Goal: Find specific page/section: Find specific page/section

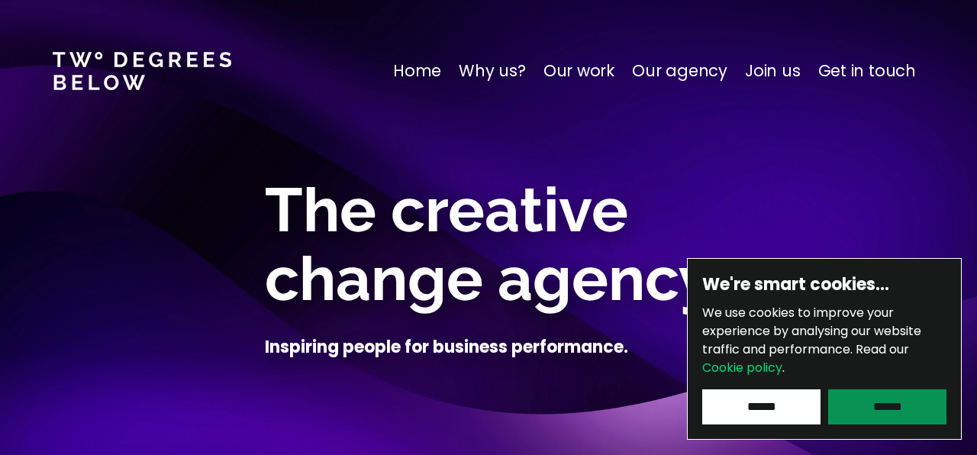
click at [857, 408] on input "******" at bounding box center [887, 406] width 118 height 35
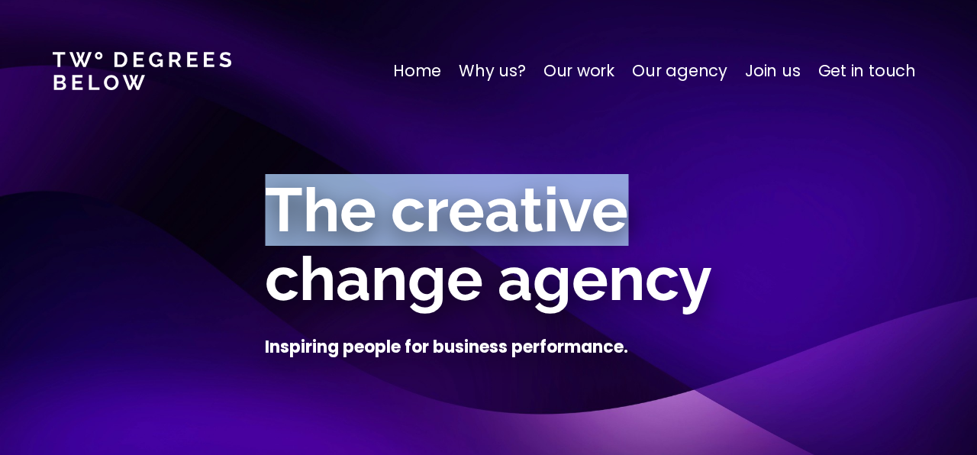
drag, startPoint x: 765, startPoint y: 179, endPoint x: 710, endPoint y: 158, distance: 59.0
click at [710, 158] on div "The creative change agency Inspiring people for business performance." at bounding box center [488, 267] width 665 height 275
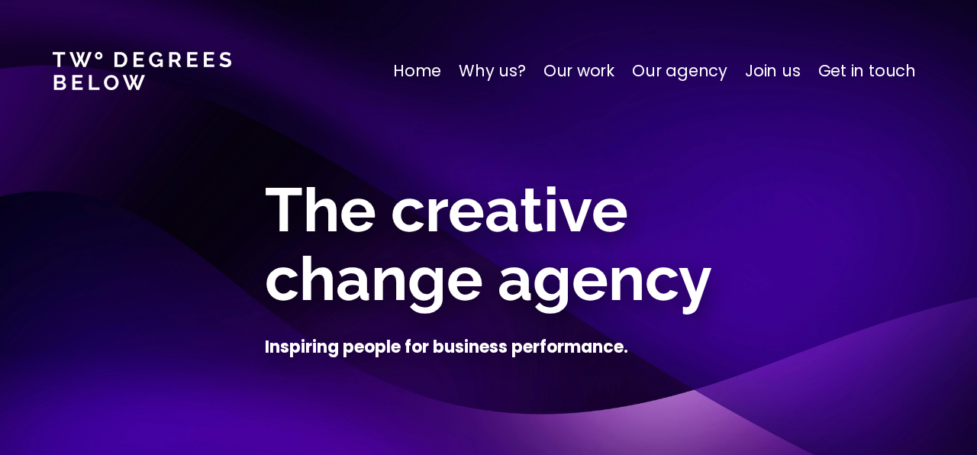
drag, startPoint x: 717, startPoint y: 151, endPoint x: 856, endPoint y: 238, distance: 163.3
click at [856, 238] on div "The creative change agency Inspiring people for business performance." at bounding box center [488, 267] width 977 height 534
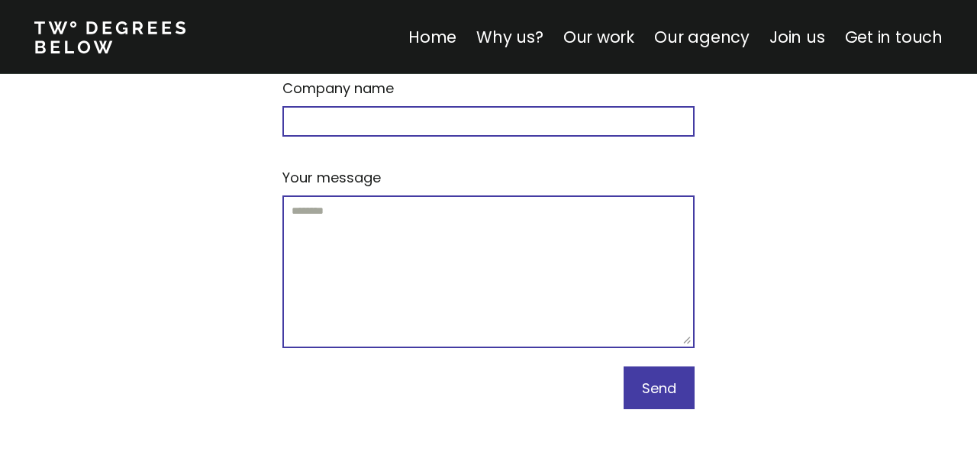
scroll to position [9621, 0]
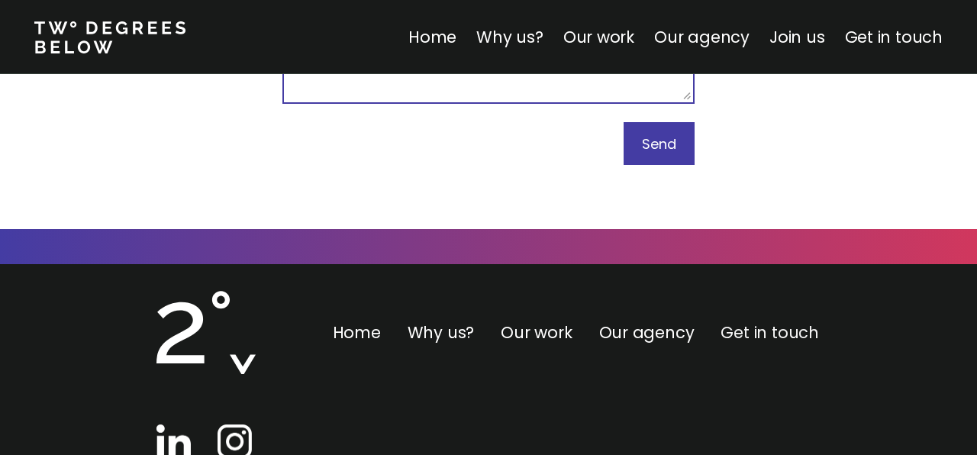
click at [726, 321] on link "Get in touch" at bounding box center [770, 332] width 98 height 22
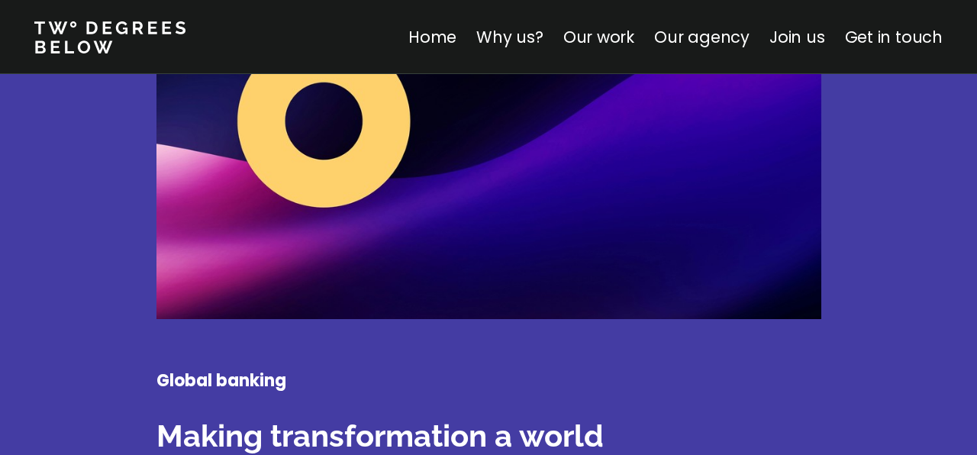
scroll to position [2464, 0]
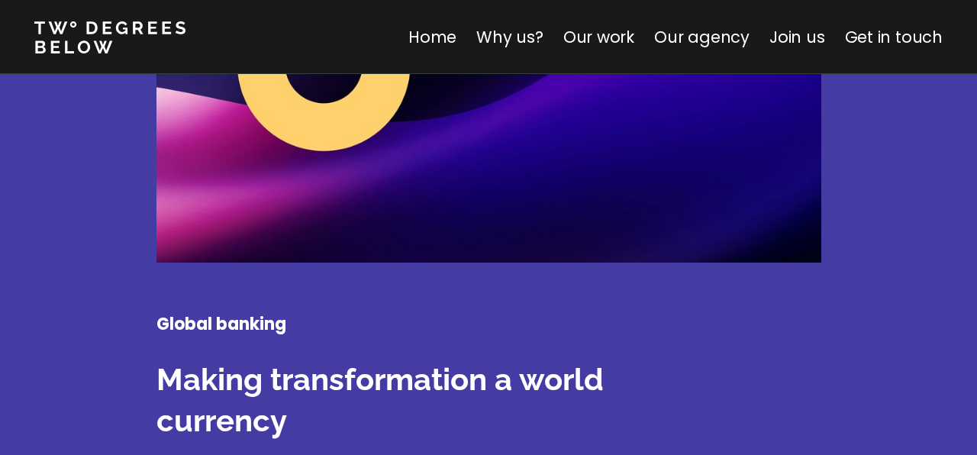
click at [435, 142] on img at bounding box center [488, 90] width 665 height 343
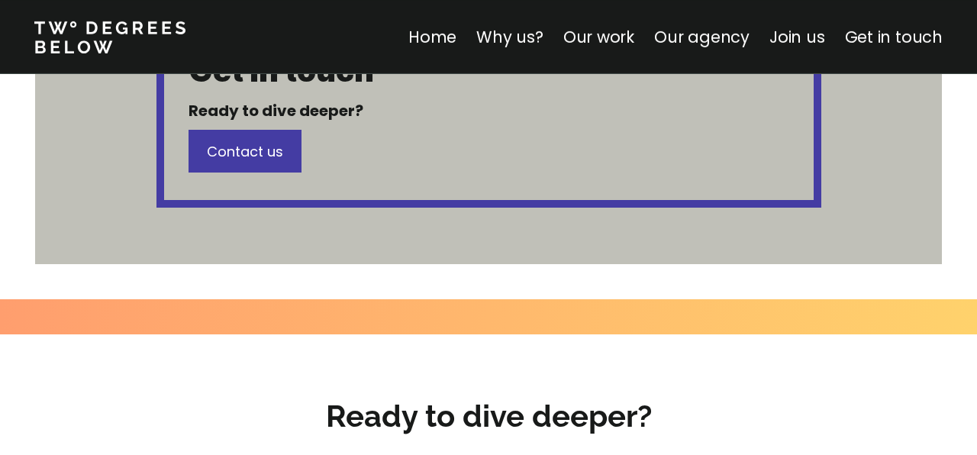
scroll to position [1639, 0]
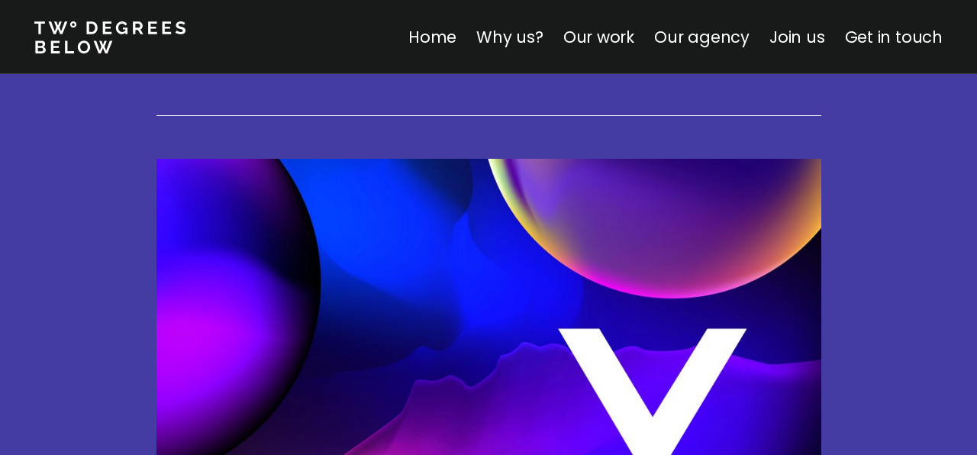
scroll to position [3781, 0]
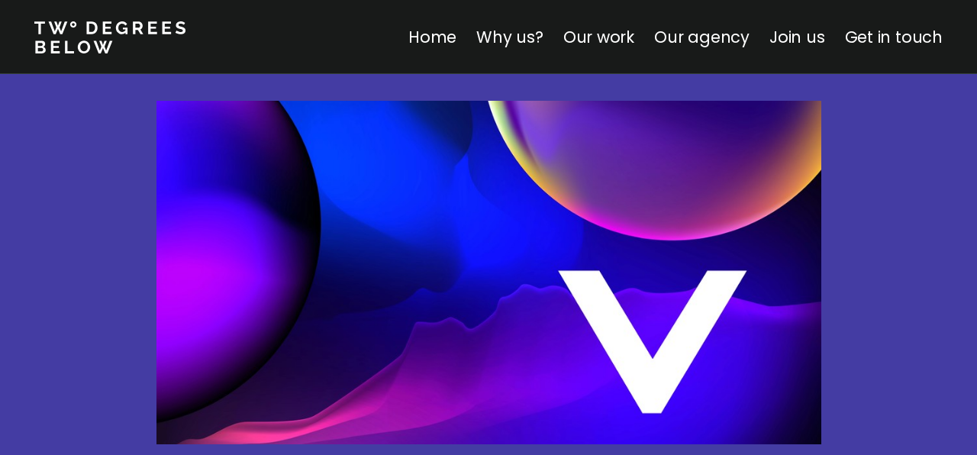
click at [381, 254] on img at bounding box center [488, 272] width 665 height 343
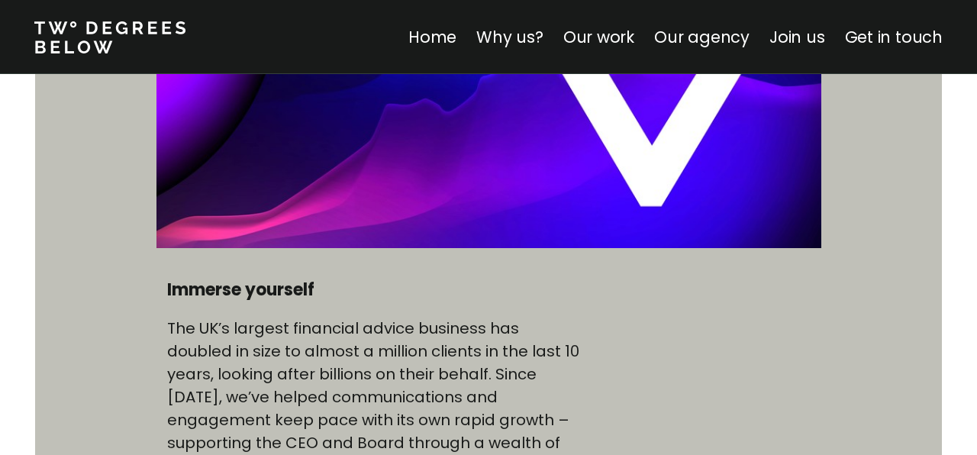
scroll to position [692, 0]
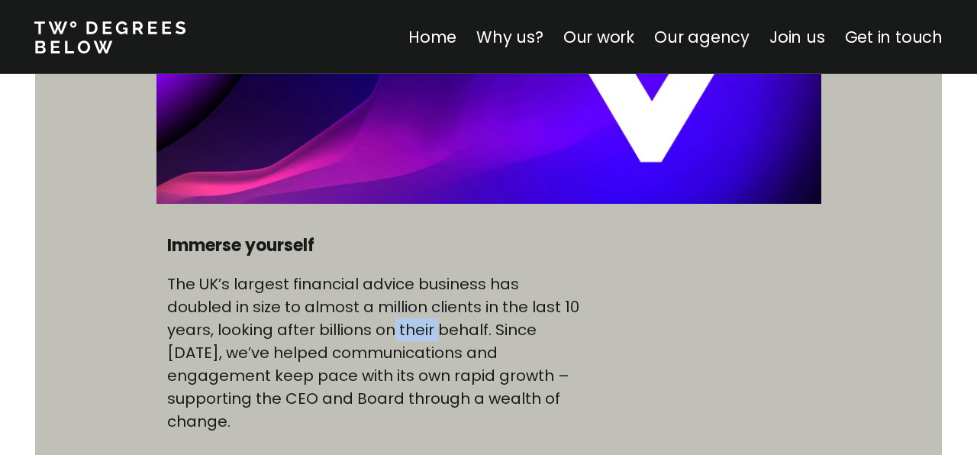
drag, startPoint x: 385, startPoint y: 334, endPoint x: 339, endPoint y: 324, distance: 46.9
click at [339, 324] on p "The UK’s largest financial advice business has doubled in size to almost a mill…" at bounding box center [375, 352] width 417 height 160
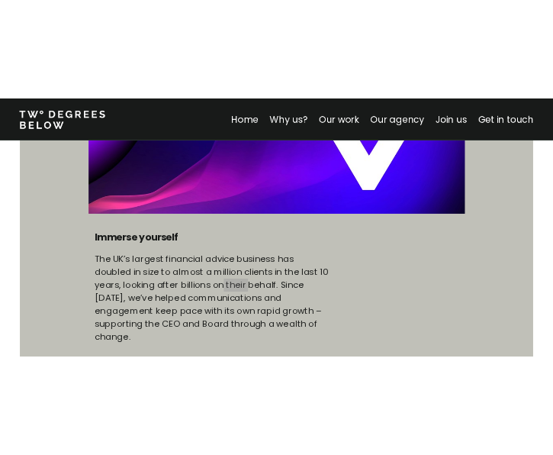
scroll to position [531, 0]
